Goal: Task Accomplishment & Management: Manage account settings

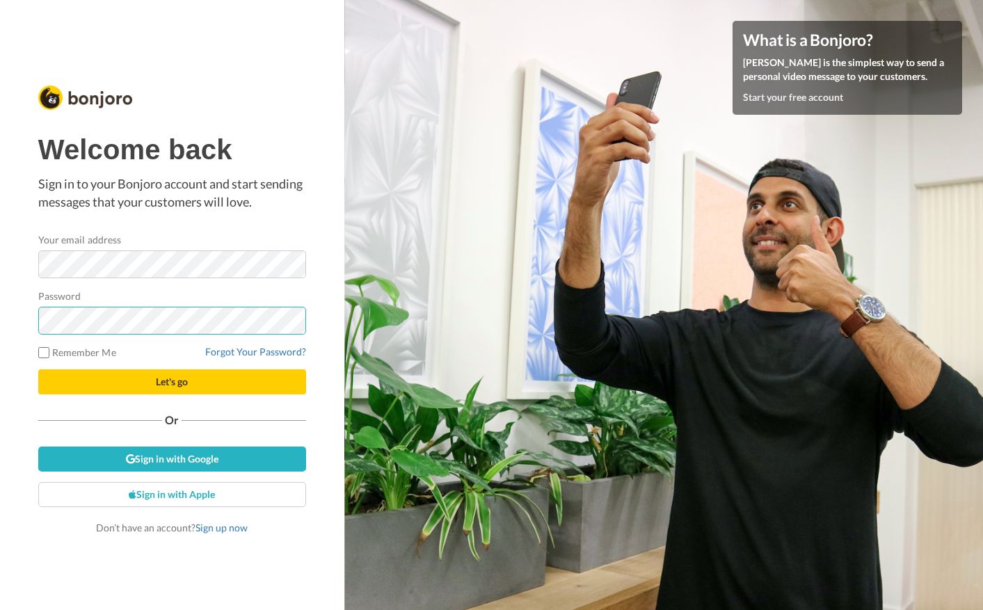
click at [172, 381] on button "Let's go" at bounding box center [172, 381] width 268 height 25
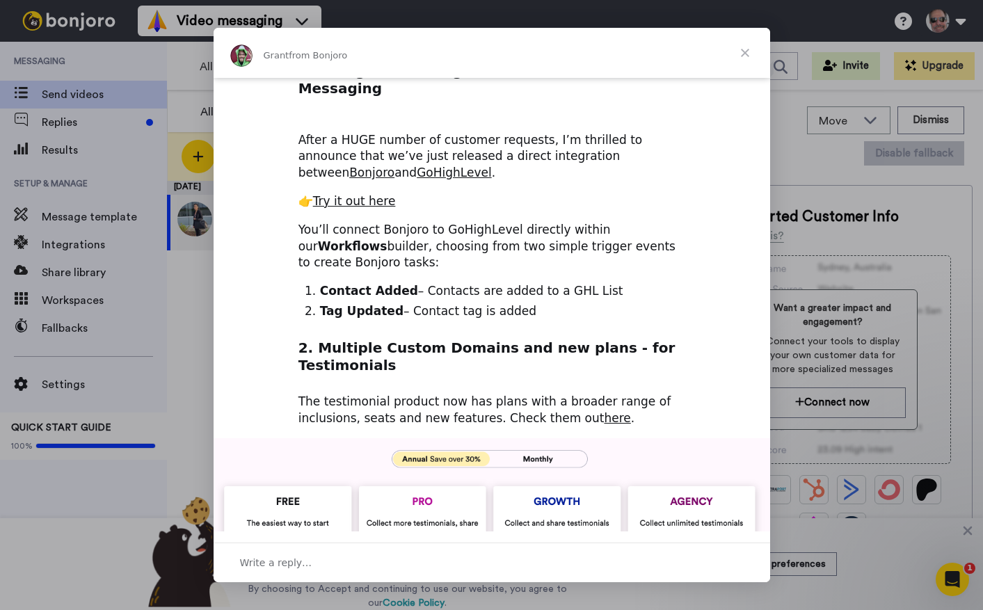
scroll to position [136, 0]
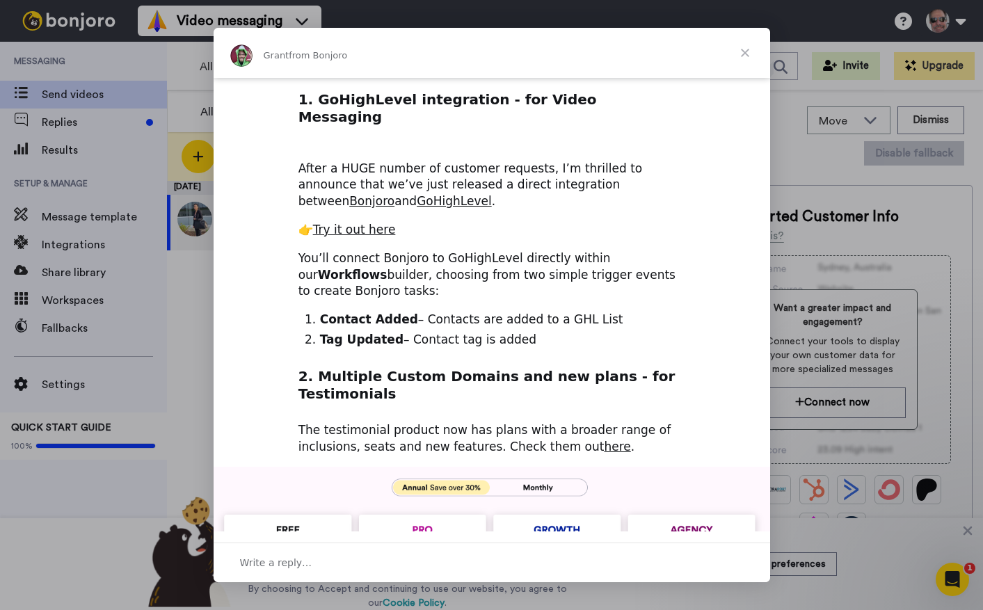
click at [745, 51] on span "Close" at bounding box center [745, 53] width 50 height 50
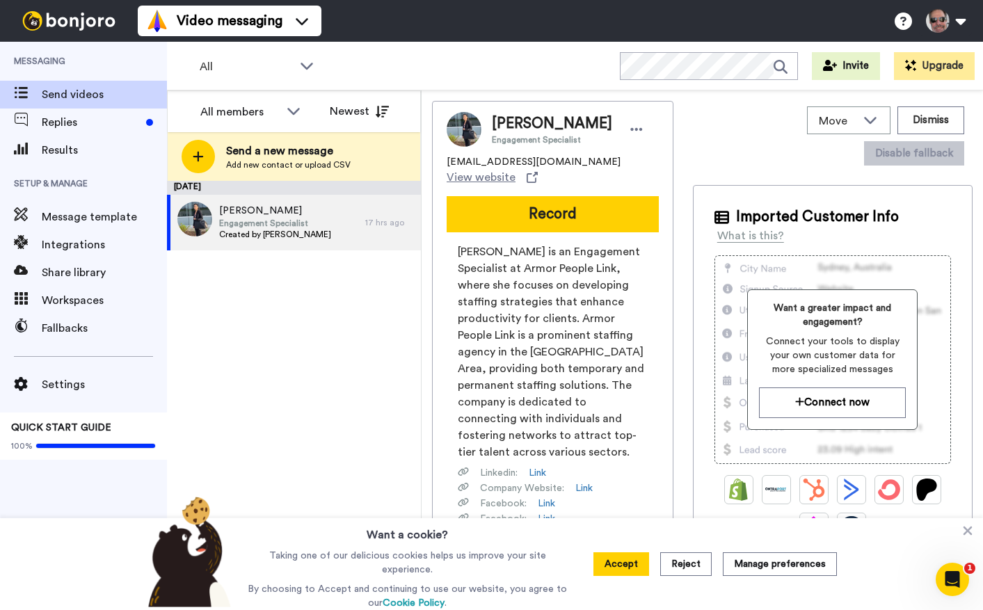
scroll to position [0, 0]
click at [75, 275] on span "Share library" at bounding box center [104, 272] width 125 height 17
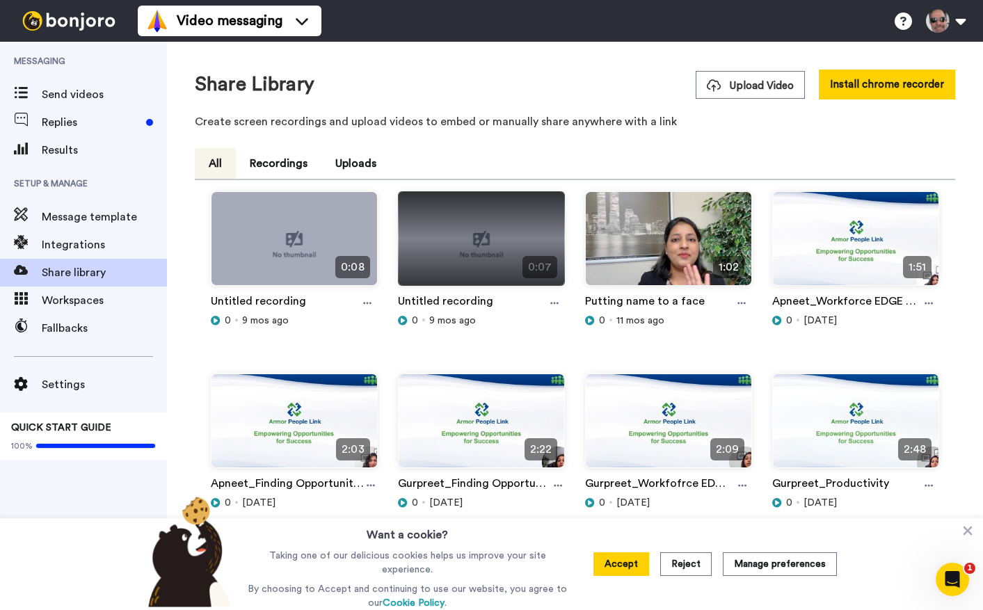
click at [506, 248] on img at bounding box center [482, 244] width 166 height 105
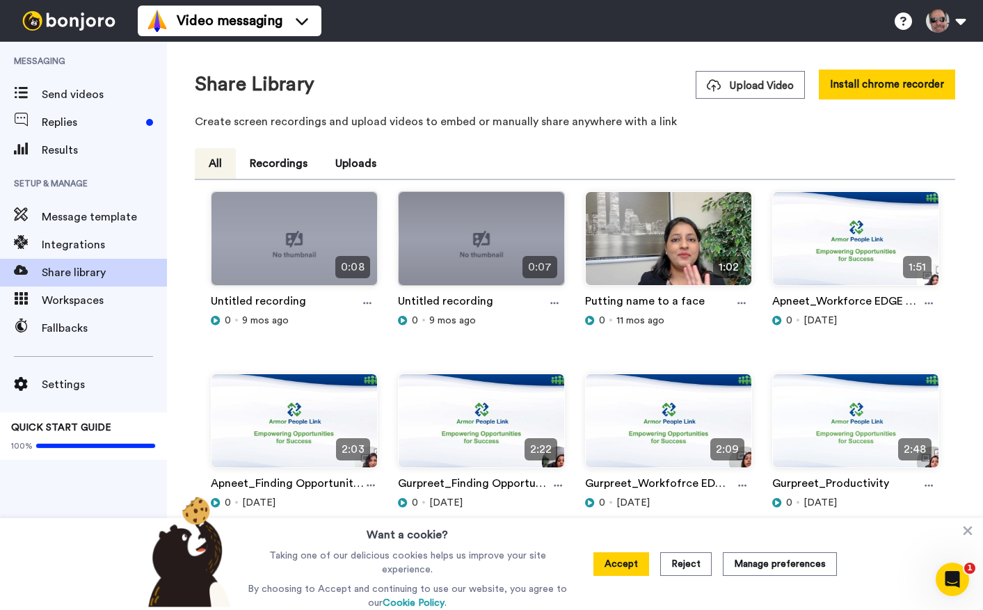
scroll to position [2, 0]
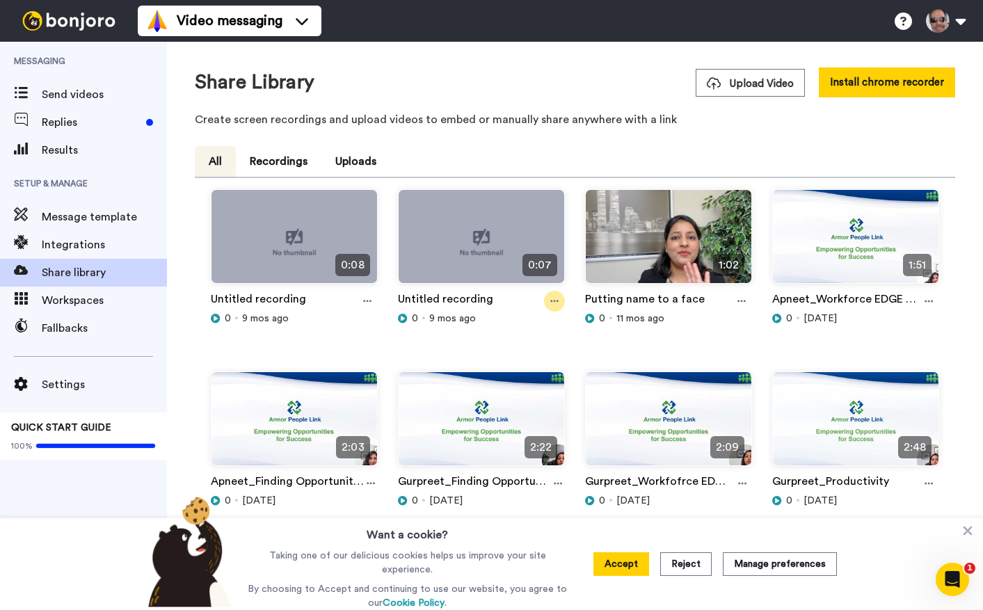
click at [554, 295] on div at bounding box center [554, 301] width 21 height 21
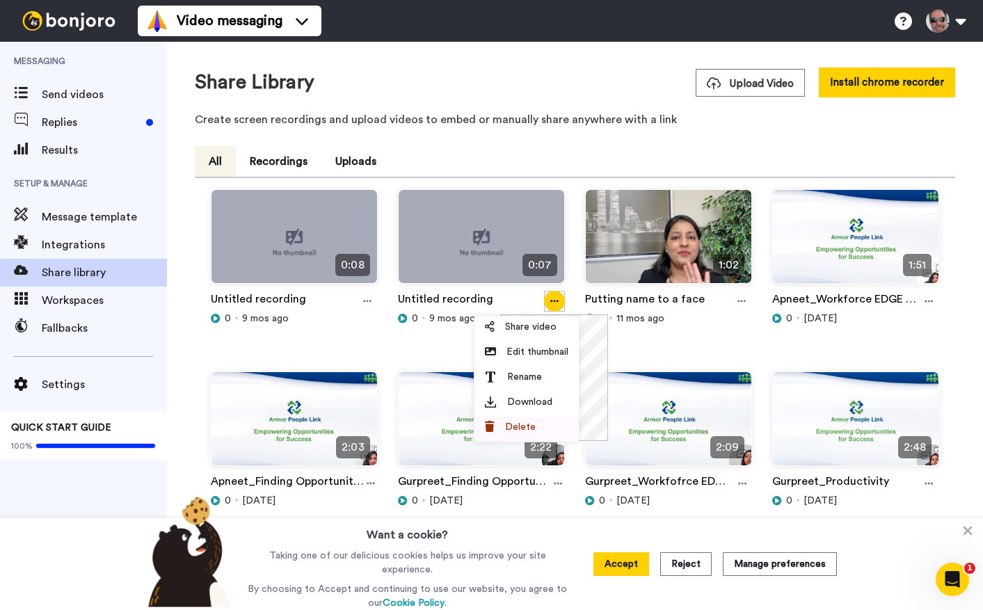
click at [520, 426] on span "Delete" at bounding box center [520, 427] width 31 height 14
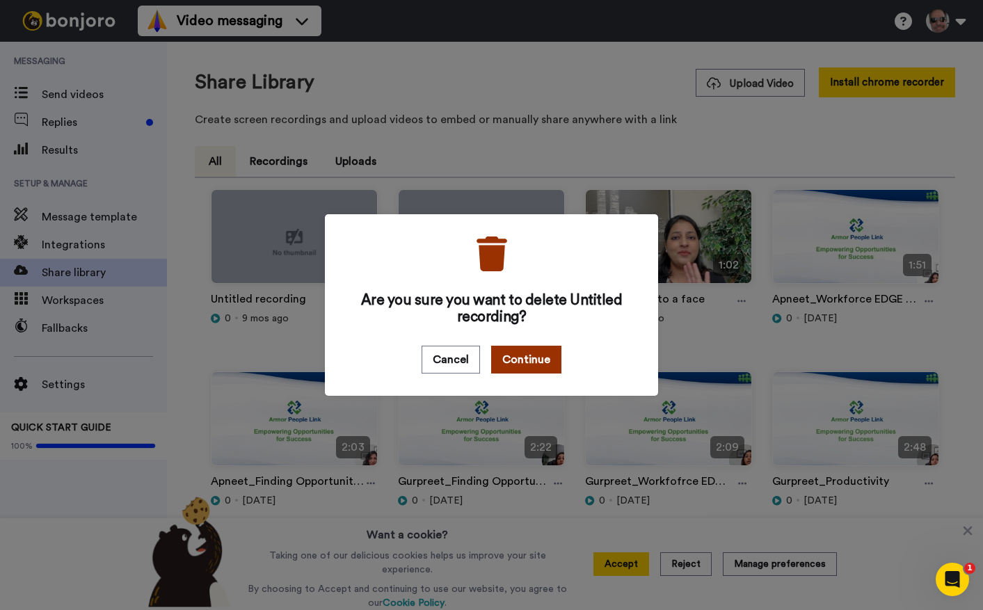
click at [522, 352] on button "Continue" at bounding box center [526, 360] width 70 height 28
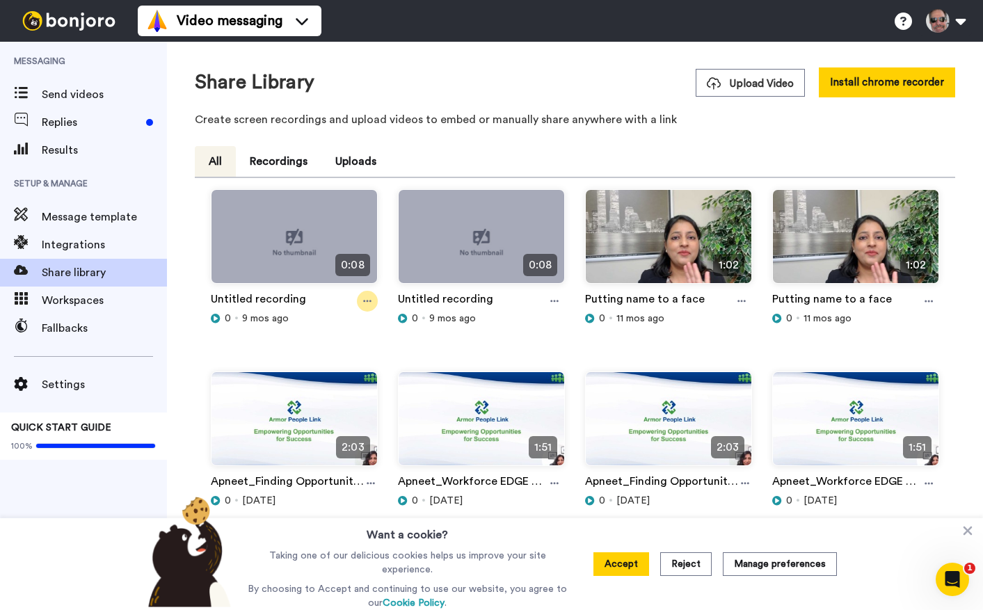
click at [369, 299] on icon at bounding box center [367, 301] width 8 height 10
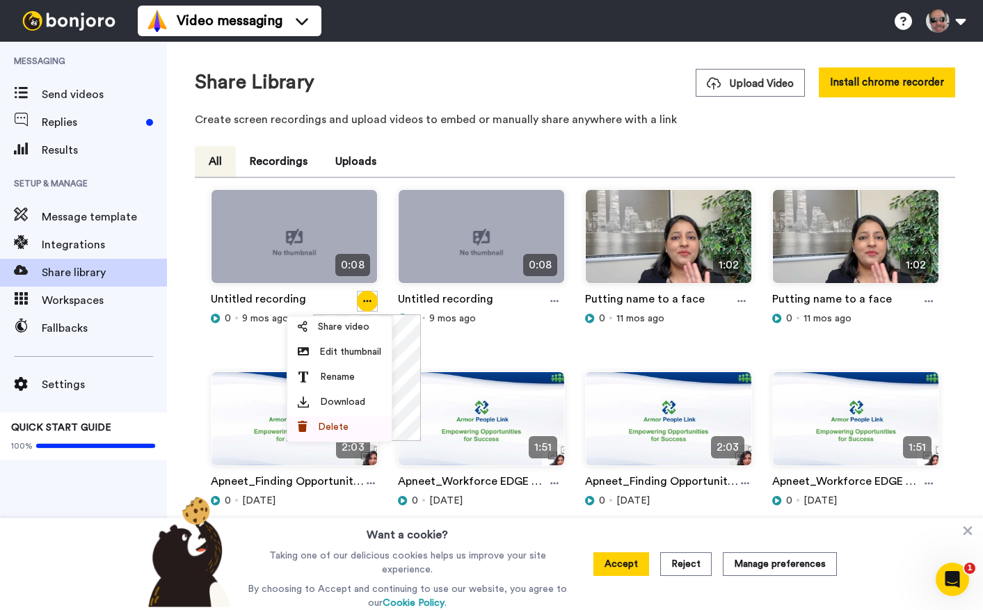
click at [339, 429] on span "Delete" at bounding box center [333, 427] width 31 height 14
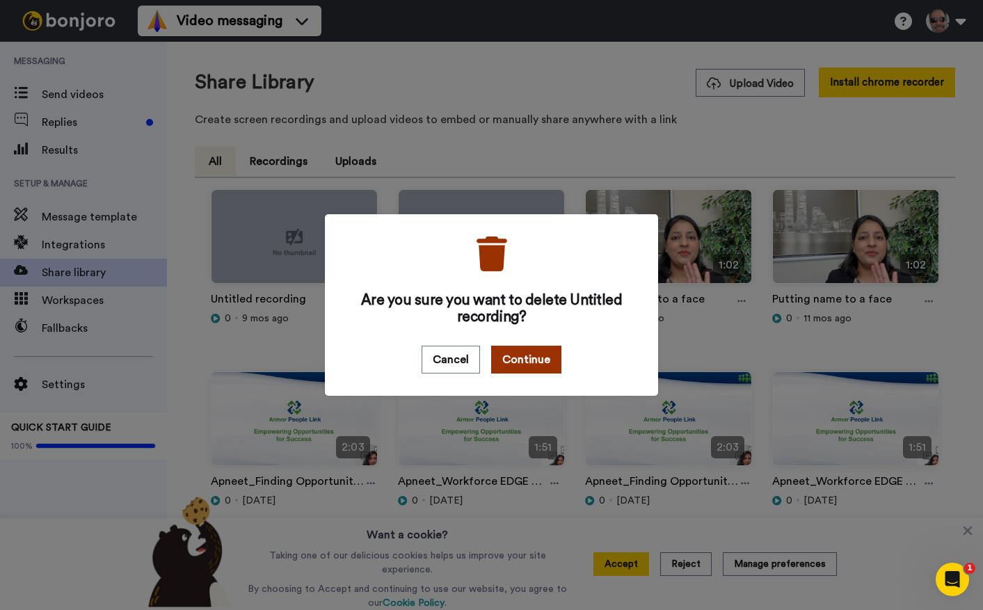
click at [543, 363] on button "Continue" at bounding box center [526, 360] width 70 height 28
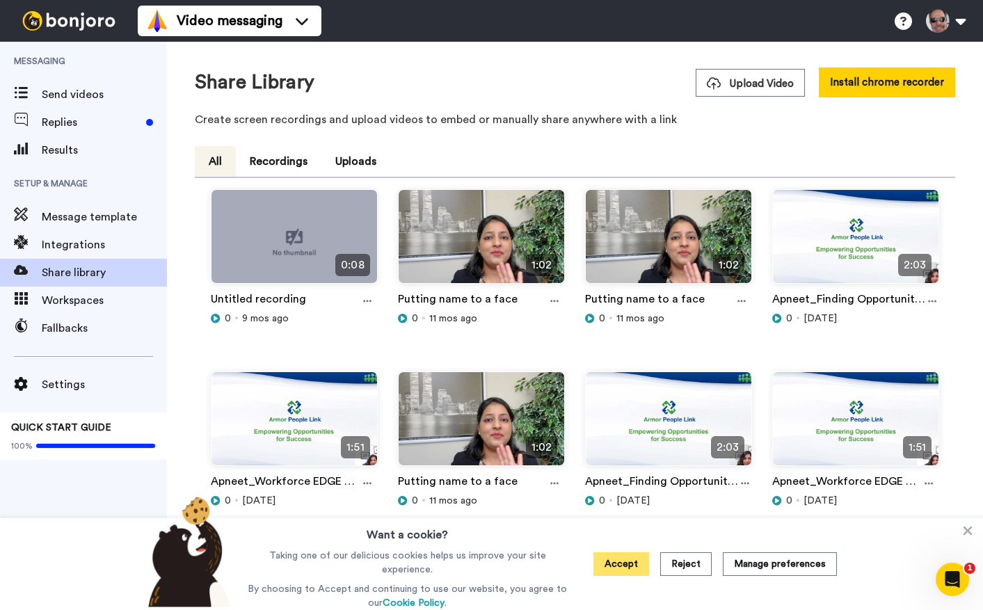
click at [616, 566] on button "Accept" at bounding box center [621, 564] width 56 height 24
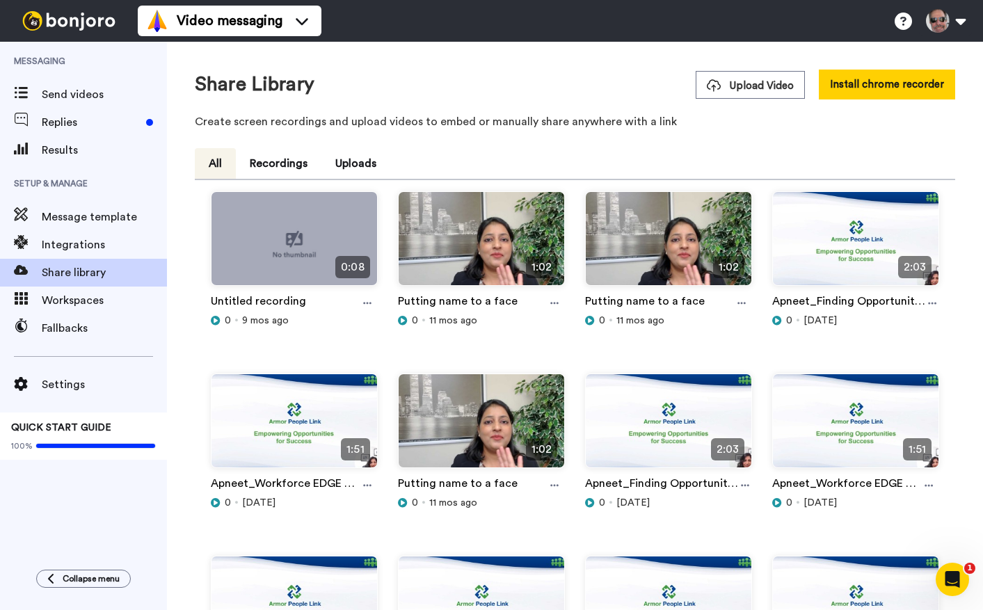
scroll to position [0, 0]
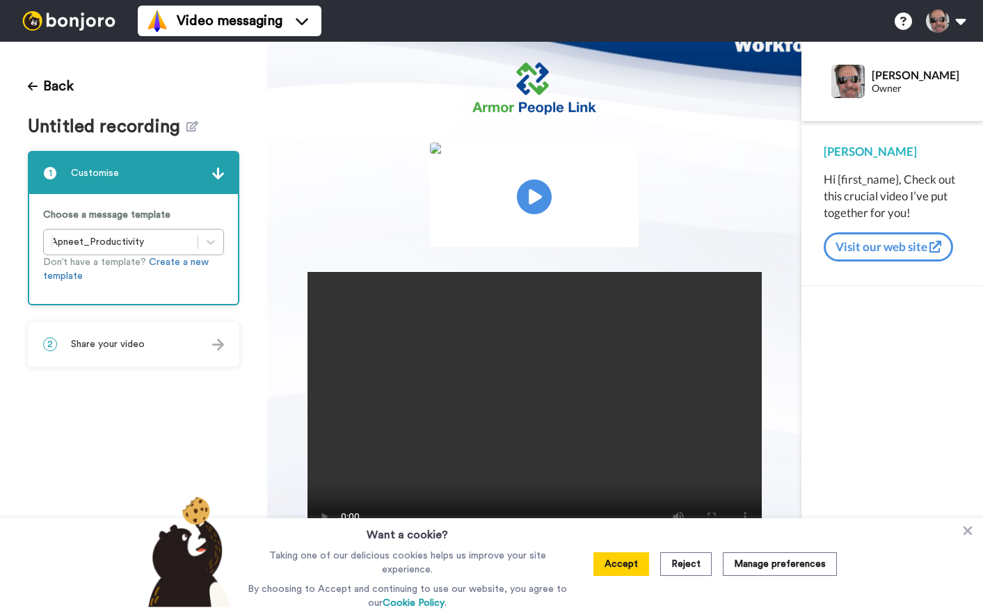
click at [543, 154] on img at bounding box center [534, 148] width 209 height 11
